Goal: Ask a question: Seek information or help from site administrators or community

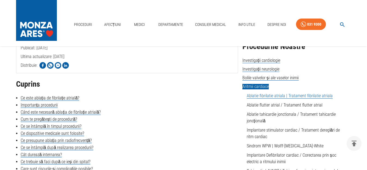
scroll to position [111, 0]
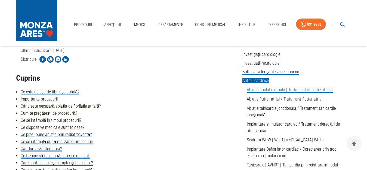
click at [253, 91] on link "Ablatie fibrilatie atriala | Tratament fibrilatie atriala" at bounding box center [290, 89] width 86 height 5
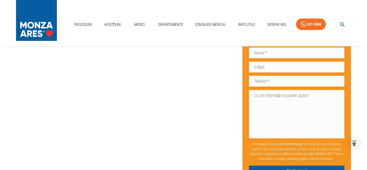
scroll to position [1712, 0]
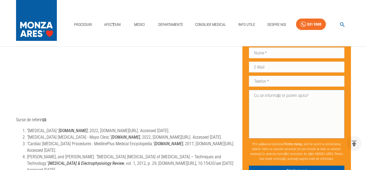
scroll to position [1711, 0]
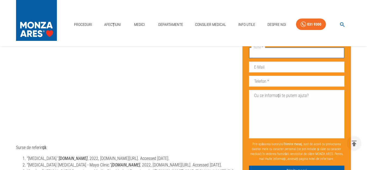
click at [320, 53] on input "Nume   *" at bounding box center [297, 52] width 96 height 11
type input "[PERSON_NAME]"
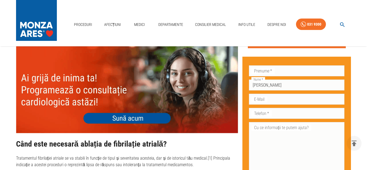
scroll to position [574, 0]
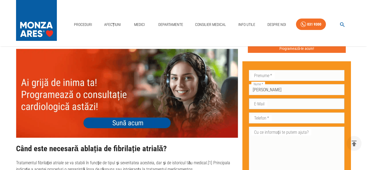
click at [303, 104] on input "E-Mail" at bounding box center [297, 103] width 96 height 11
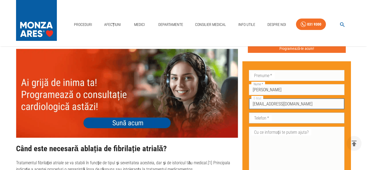
type input "[EMAIL_ADDRESS][DOMAIN_NAME]"
click at [323, 118] on input "Telefon   *" at bounding box center [297, 117] width 96 height 11
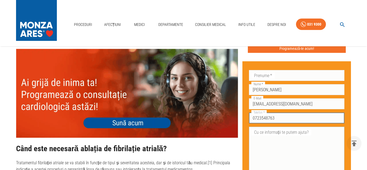
type input "0723548763"
click at [324, 137] on textarea "Cu ce informații te putem ajuta?" at bounding box center [297, 151] width 88 height 44
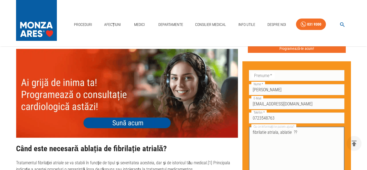
type textarea "fibrilatie atriala, ablatie ??"
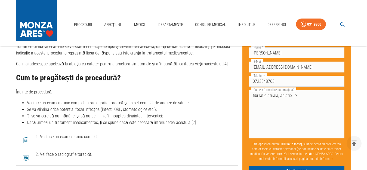
scroll to position [712, 0]
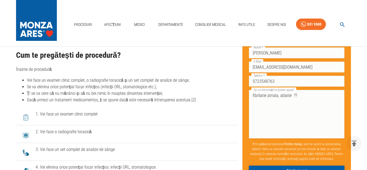
click at [312, 167] on button "Trimite mesaj" at bounding box center [297, 170] width 96 height 10
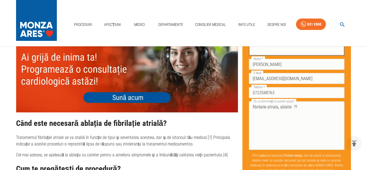
scroll to position [601, 0]
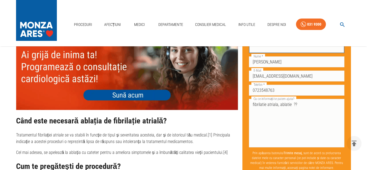
click at [123, 99] on img at bounding box center [127, 65] width 222 height 89
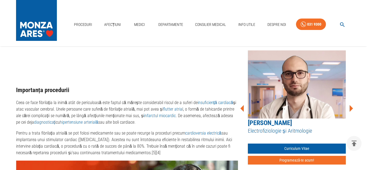
scroll to position [463, 0]
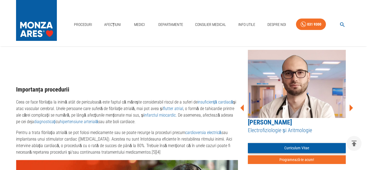
click at [317, 145] on link "Curriculum Vitae" at bounding box center [297, 148] width 98 height 10
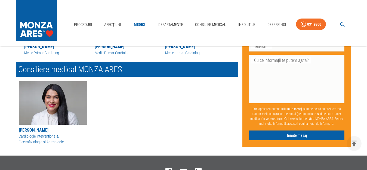
scroll to position [222, 0]
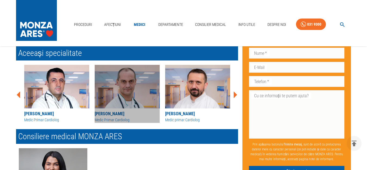
click at [133, 89] on img at bounding box center [127, 87] width 65 height 44
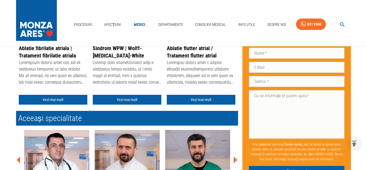
scroll to position [166, 0]
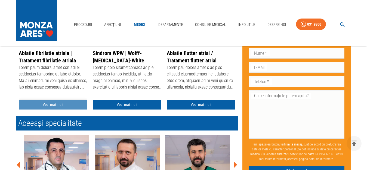
click at [55, 105] on link "Vezi mai mult" at bounding box center [53, 105] width 69 height 10
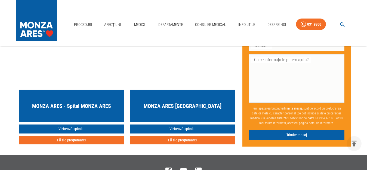
scroll to position [1942, 0]
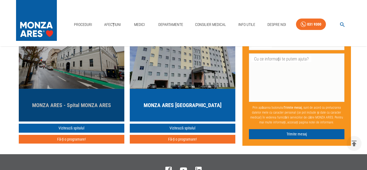
click at [75, 109] on h5 "MONZA ARES - Spital MONZA ARES" at bounding box center [71, 105] width 79 height 8
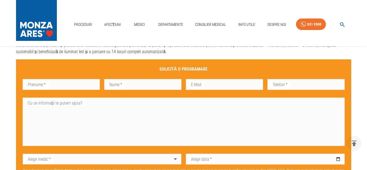
scroll to position [111, 0]
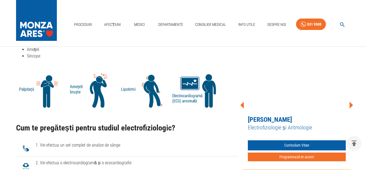
scroll to position [472, 0]
